Goal: Task Accomplishment & Management: Manage account settings

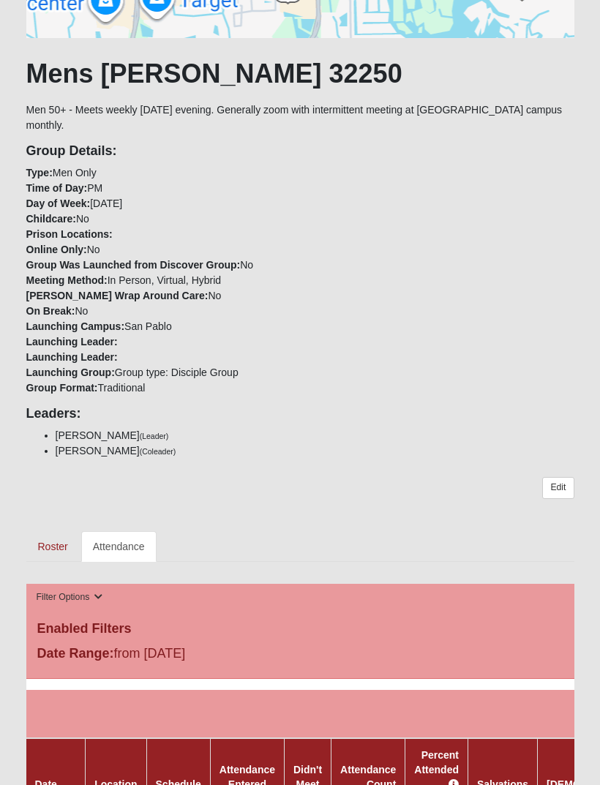
scroll to position [227, 0]
click at [556, 477] on link "Edit" at bounding box center [557, 487] width 31 height 21
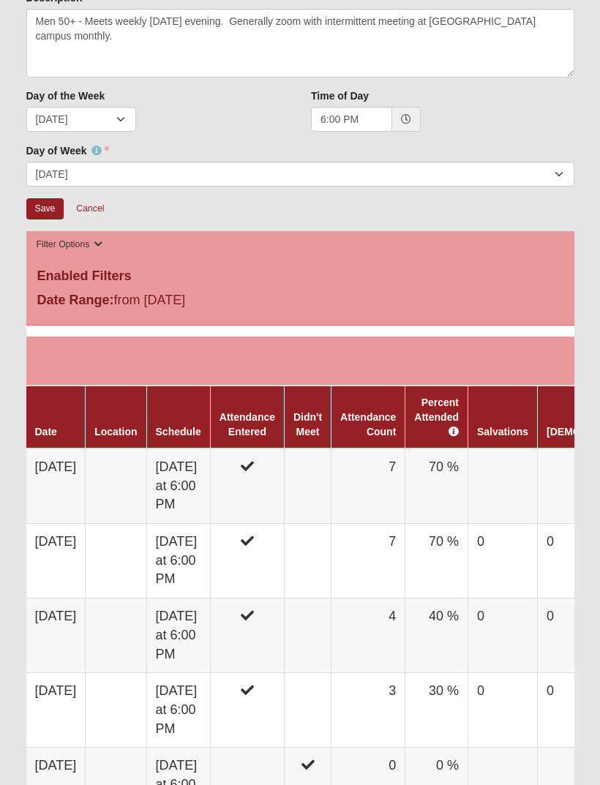
click at [538, 472] on td at bounding box center [502, 485] width 69 height 75
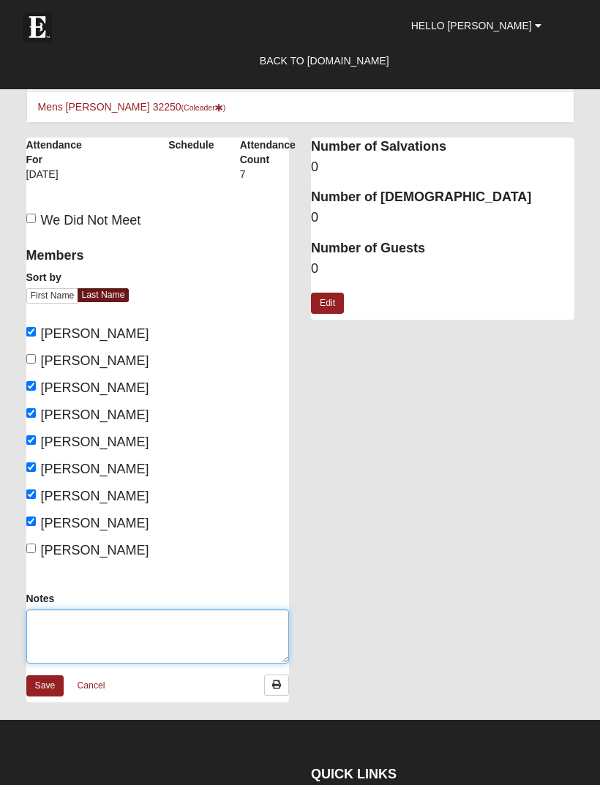
click at [150, 629] on textarea "Notes" at bounding box center [157, 636] width 263 height 54
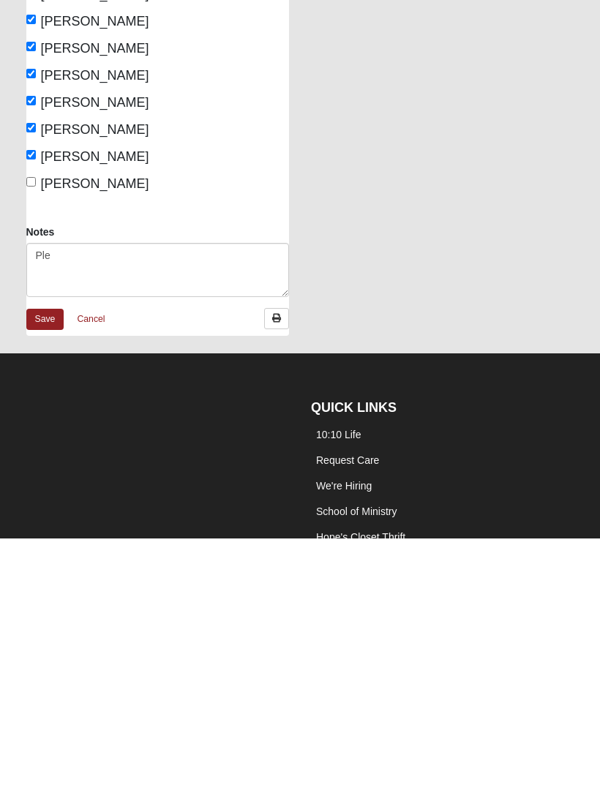
click at [461, 694] on li "Request Care" at bounding box center [430, 707] width 238 height 26
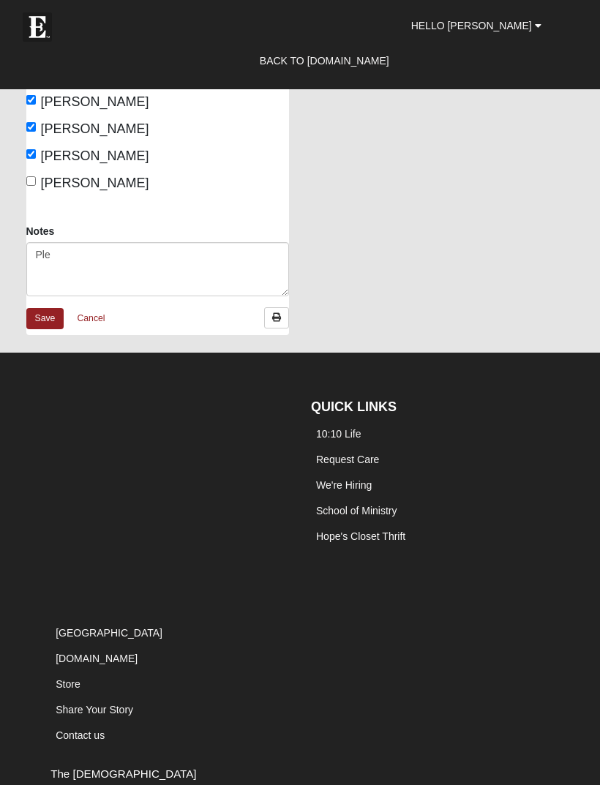
click at [150, 658] on li "JobyMartin.com" at bounding box center [169, 659] width 238 height 26
click at [86, 262] on textarea "Ple" at bounding box center [157, 269] width 263 height 54
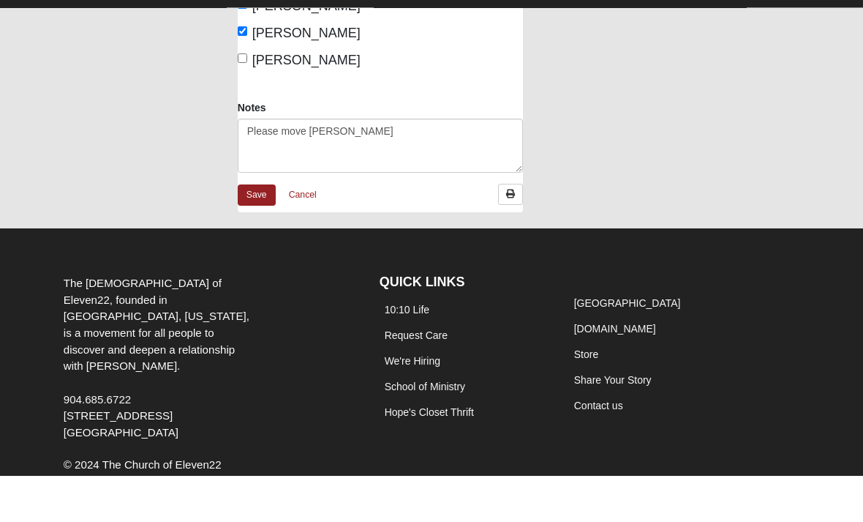
scroll to position [413, 0]
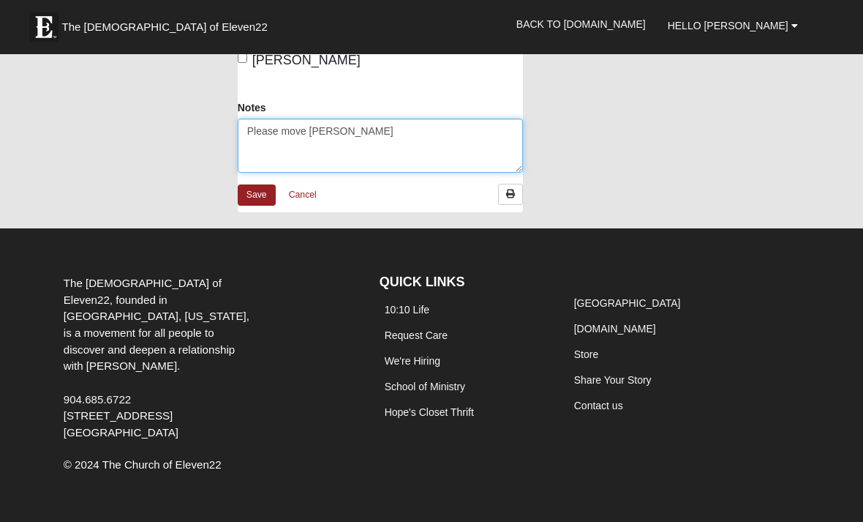
type textarea "Ple"
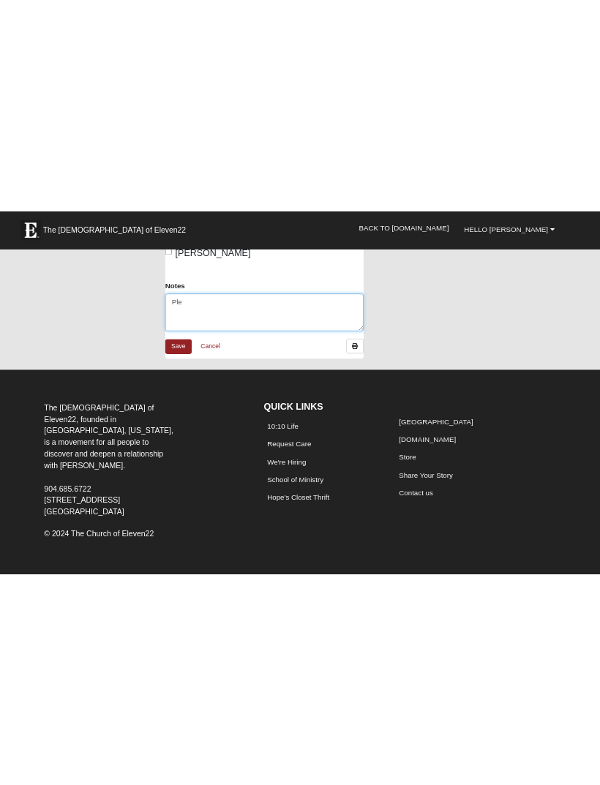
scroll to position [367, 0]
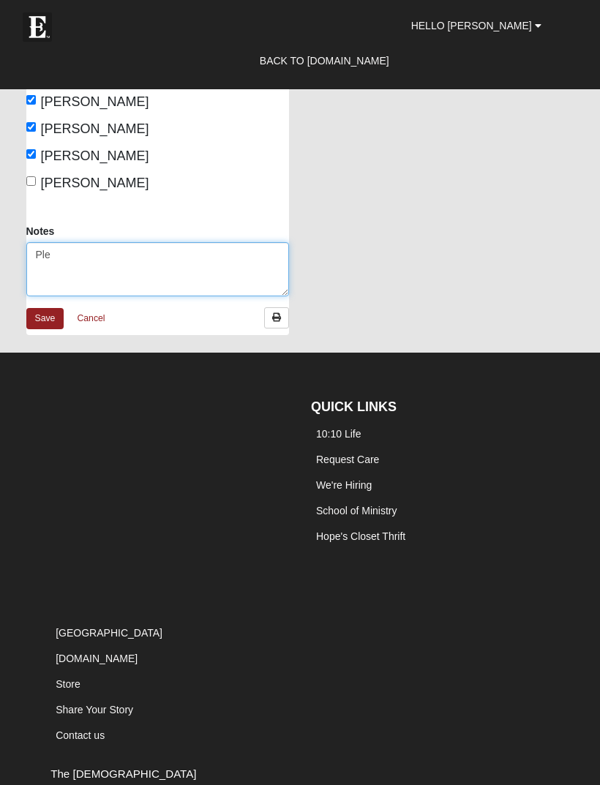
click at [100, 262] on textarea "Ple" at bounding box center [157, 269] width 263 height 54
type textarea "P"
type textarea "Please move David Maxton to inactive."
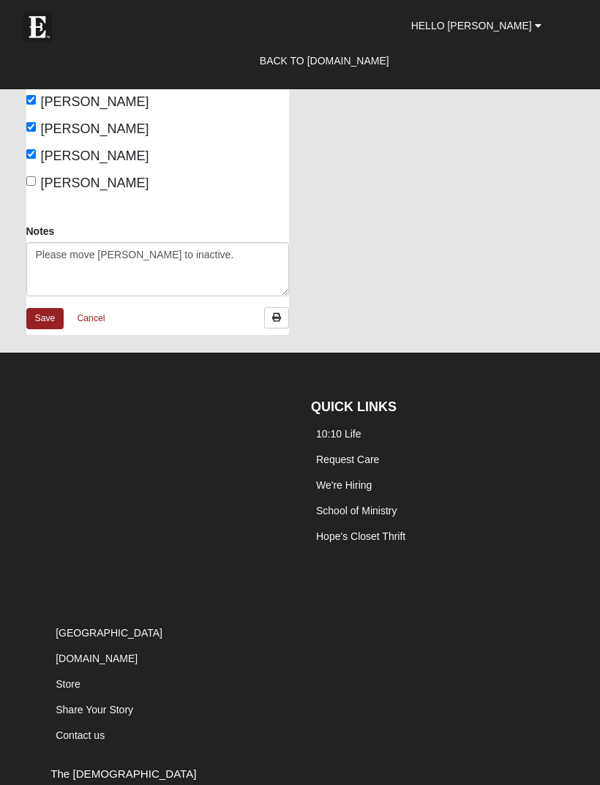
click at [50, 312] on link "Save" at bounding box center [45, 318] width 38 height 21
